Goal: Navigation & Orientation: Find specific page/section

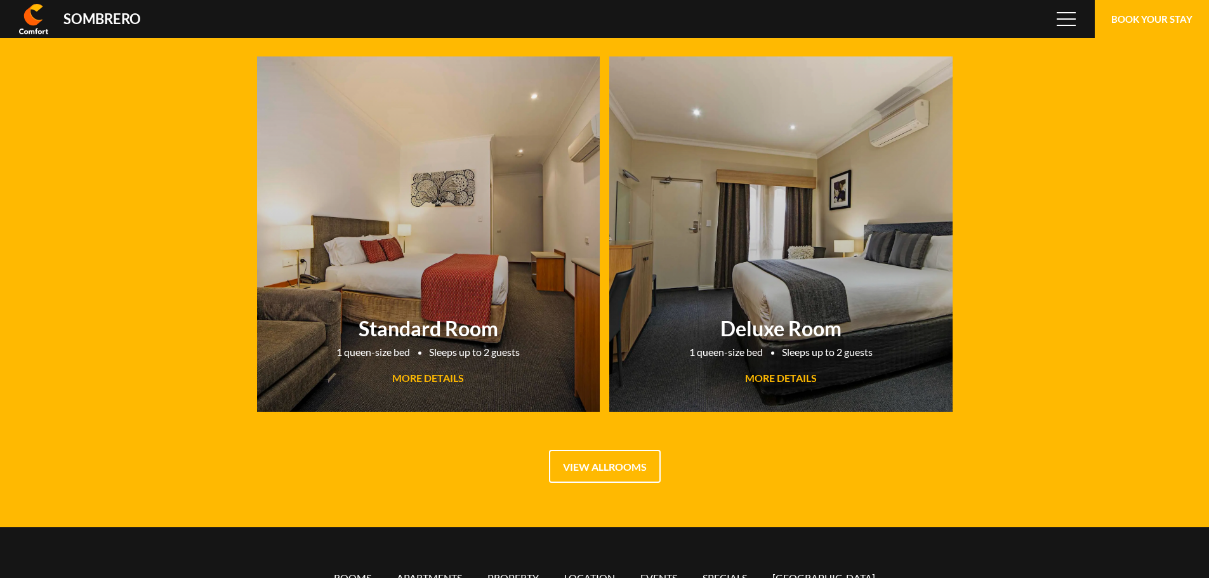
scroll to position [84700, 0]
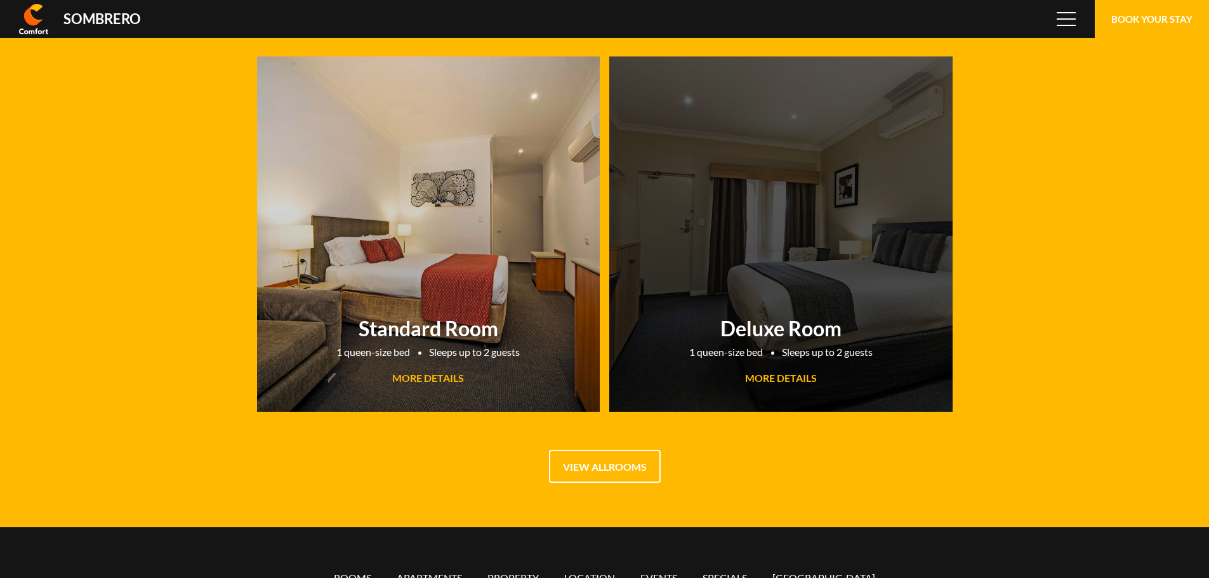
click at [840, 282] on link "Deluxe Room 1 queen-size bed Sleeps up to 2 guests MORE DETAILS" at bounding box center [780, 233] width 343 height 355
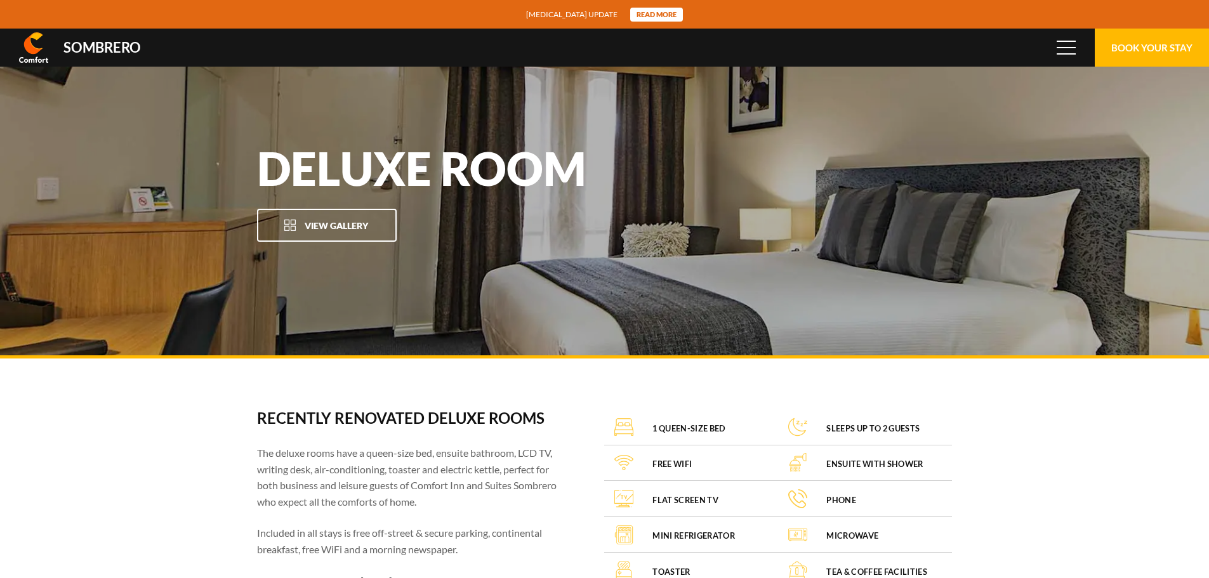
scroll to position [84700, 0]
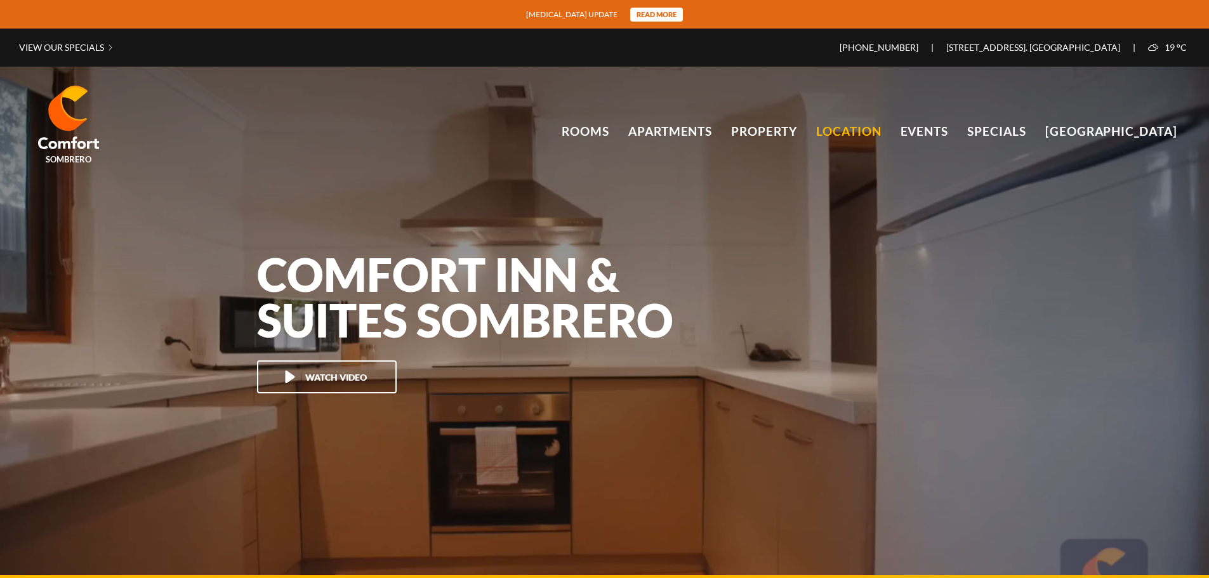
click at [865, 133] on link "Location" at bounding box center [848, 131] width 65 height 19
